Goal: Navigation & Orientation: Find specific page/section

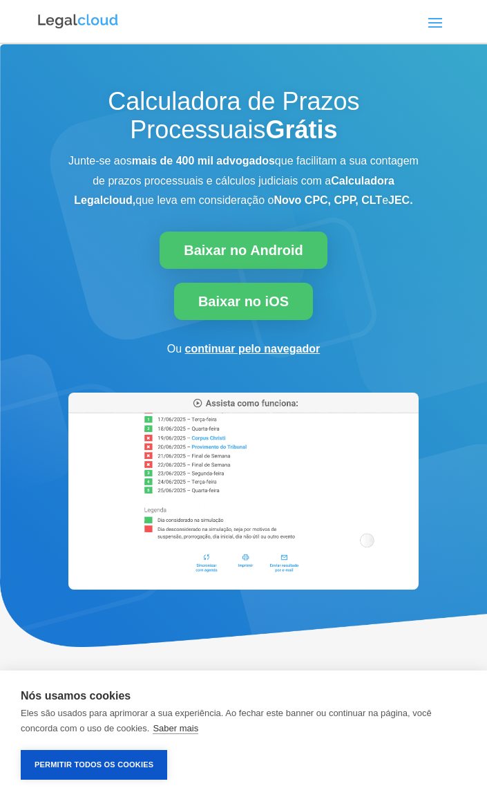
click at [437, 23] on span at bounding box center [435, 22] width 22 height 22
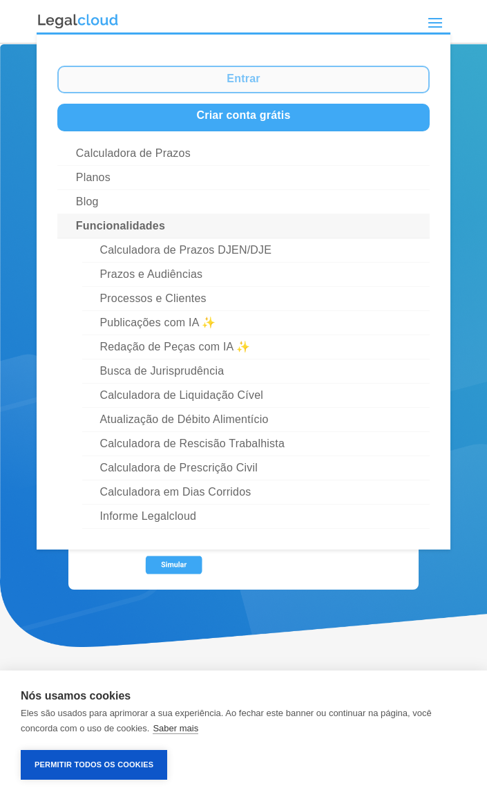
click at [354, 77] on link "Entrar" at bounding box center [243, 80] width 372 height 28
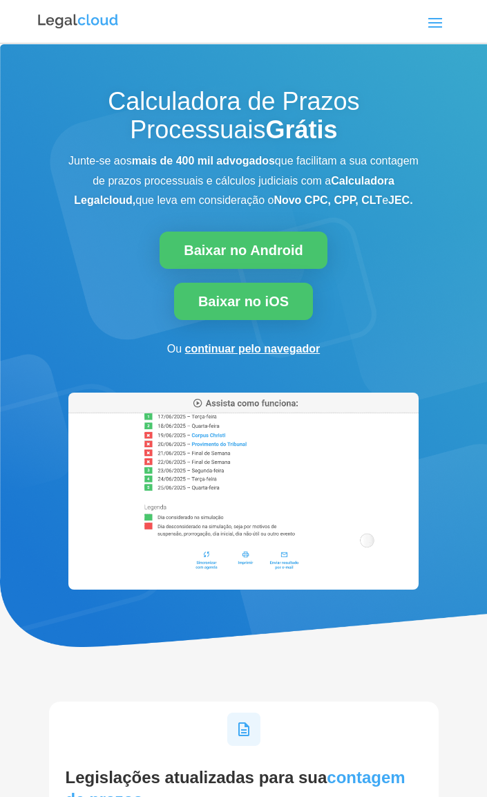
click at [435, 24] on span at bounding box center [435, 22] width 22 height 22
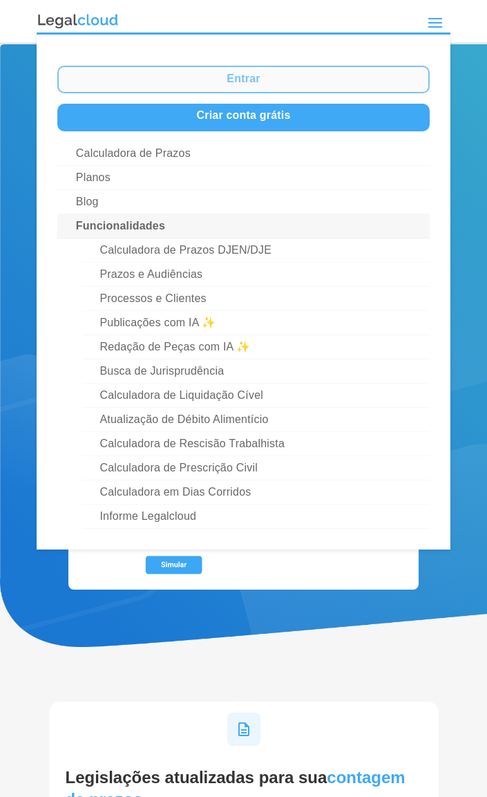
click at [346, 80] on link "Entrar" at bounding box center [243, 80] width 372 height 28
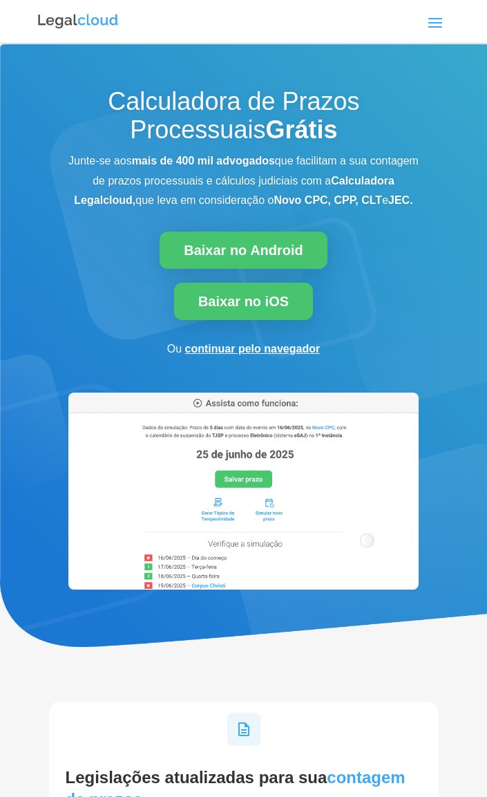
click at [426, 20] on span at bounding box center [435, 22] width 22 height 22
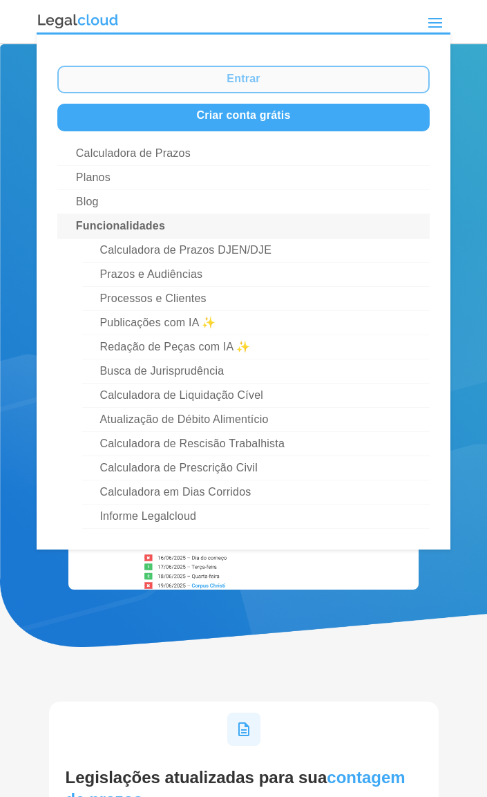
click at [280, 84] on link "Entrar" at bounding box center [243, 80] width 372 height 28
